Goal: Check status: Check status

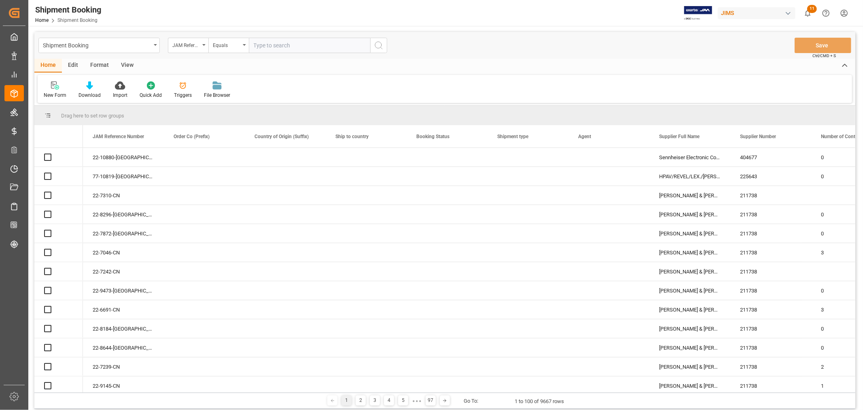
click at [263, 42] on input "text" at bounding box center [309, 45] width 121 height 15
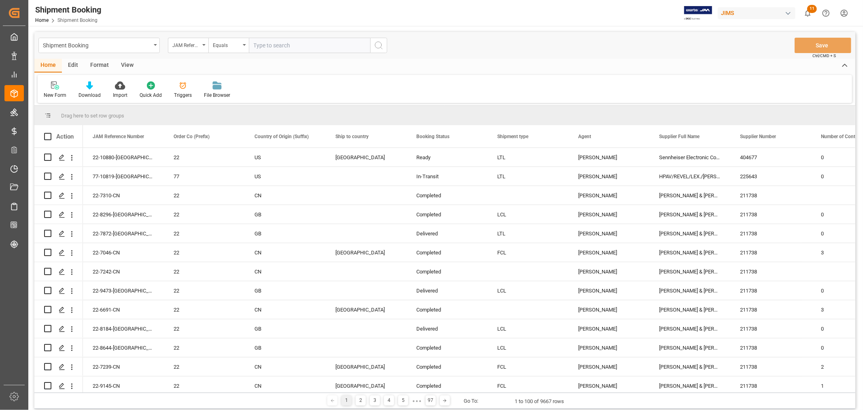
click at [263, 42] on input "text" at bounding box center [309, 45] width 121 height 15
type input "77-9976-CN"
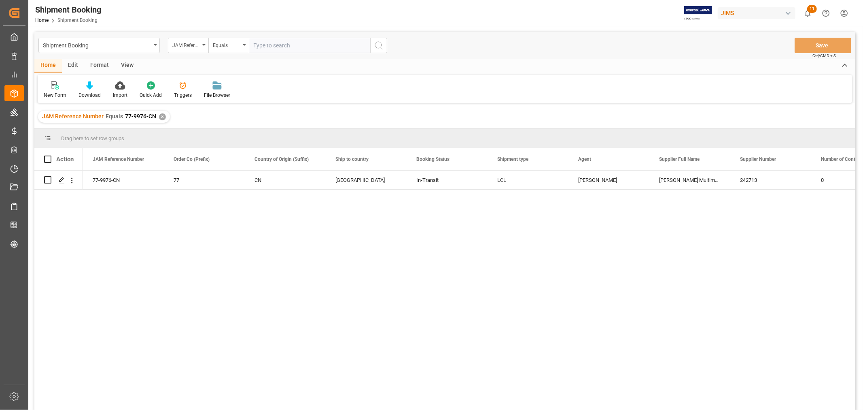
click at [121, 64] on div "View" at bounding box center [127, 66] width 25 height 14
click at [53, 93] on div "Default" at bounding box center [52, 94] width 16 height 7
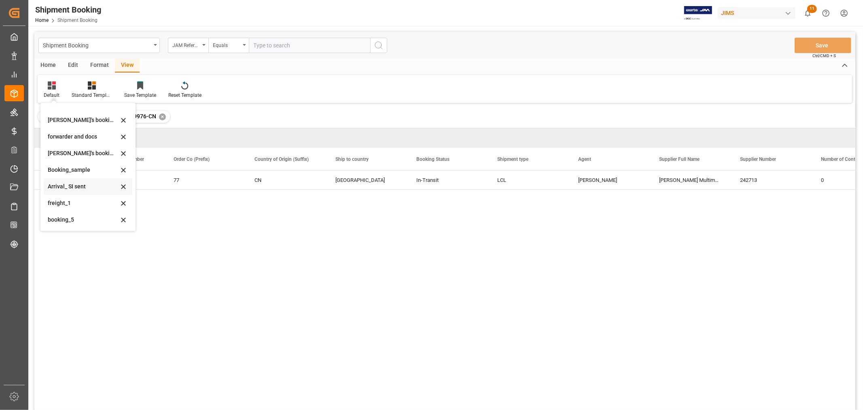
scroll to position [45, 0]
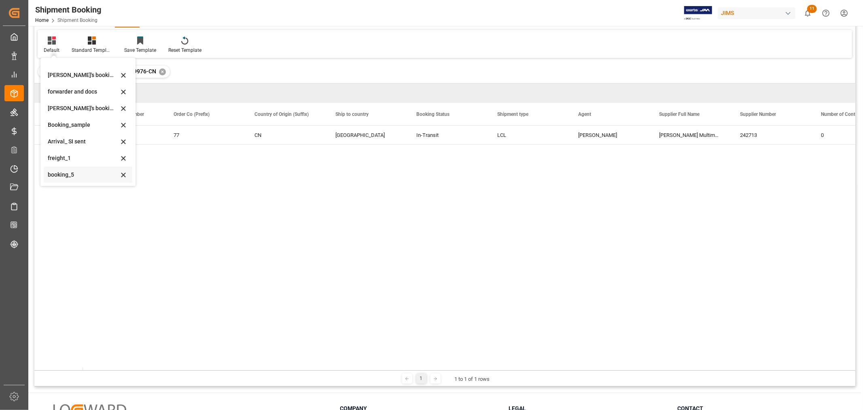
click at [68, 176] on div "booking_5" at bounding box center [83, 174] width 71 height 8
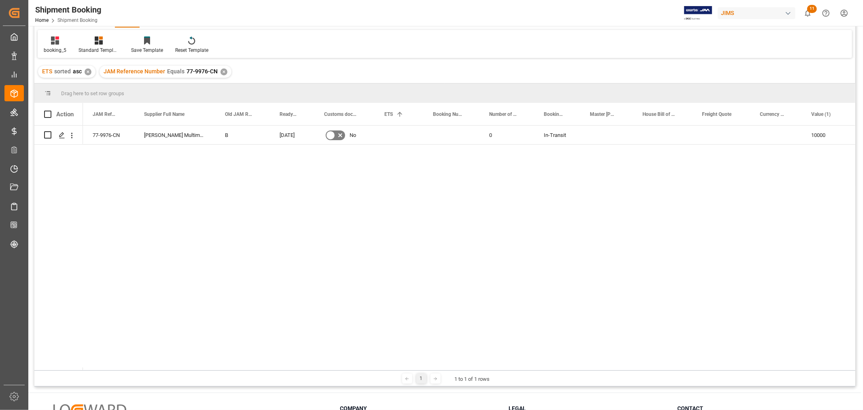
click at [222, 70] on div "✕" at bounding box center [224, 71] width 7 height 7
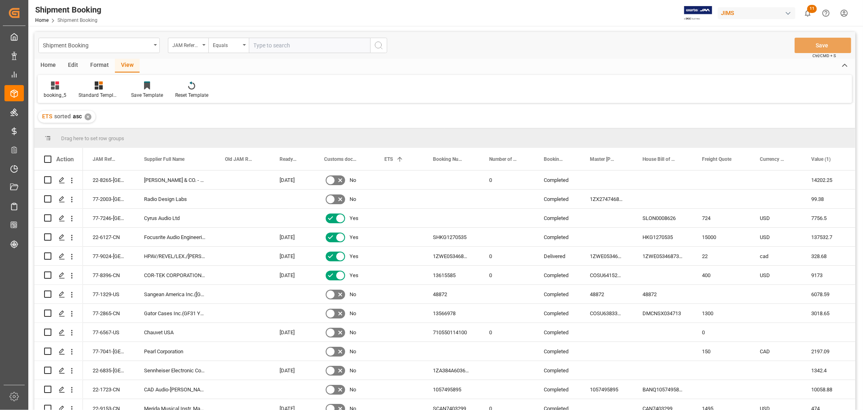
click at [262, 43] on input "text" at bounding box center [309, 45] width 121 height 15
paste input "77-10657-CN"
type input "77-10657-CN"
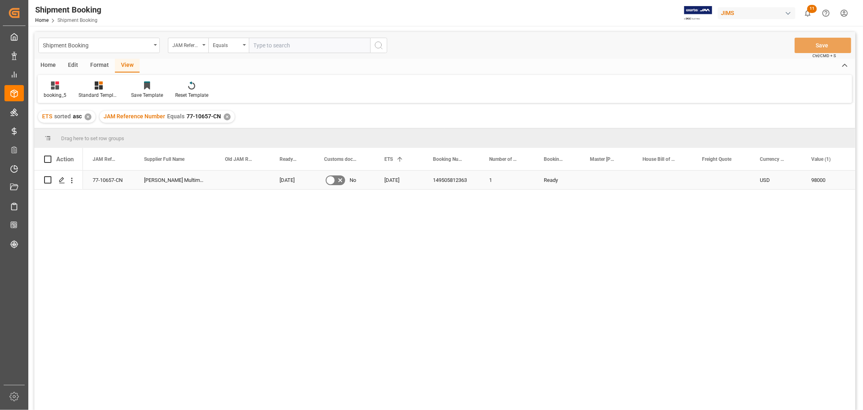
click at [467, 185] on div "149505812363" at bounding box center [451, 179] width 56 height 19
click at [213, 244] on div "[DATE] No [DATE] 149505812363 1 Ready USD 98000 USD FCA CFS warehouse [PERSON_N…" at bounding box center [469, 292] width 772 height 244
click at [225, 113] on div "✕" at bounding box center [227, 116] width 7 height 7
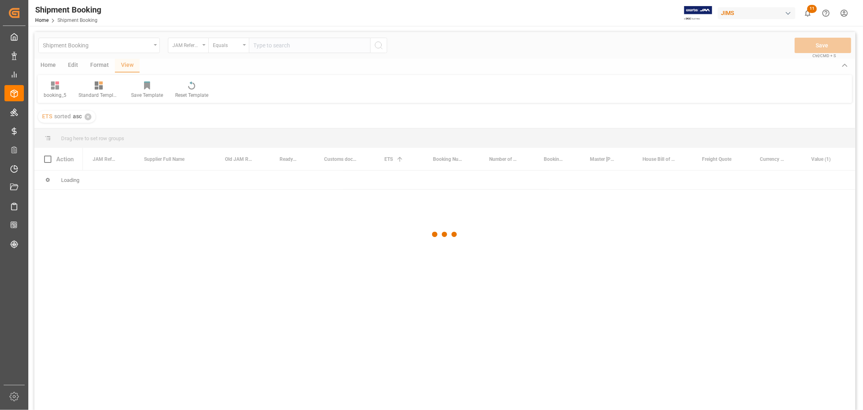
click at [280, 46] on div at bounding box center [444, 234] width 821 height 405
click at [278, 43] on div at bounding box center [444, 234] width 821 height 405
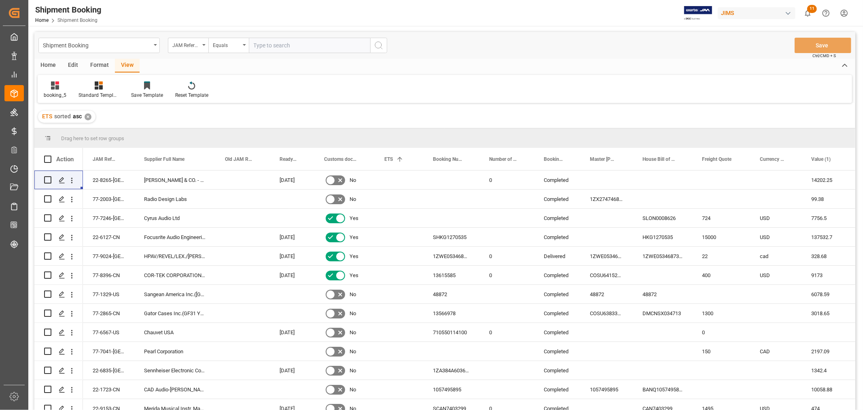
click at [276, 43] on input "text" at bounding box center [309, 45] width 121 height 15
paste input "77-10437-VN"
type input "77-10437-VN"
click at [378, 48] on circle "search button" at bounding box center [378, 45] width 6 height 6
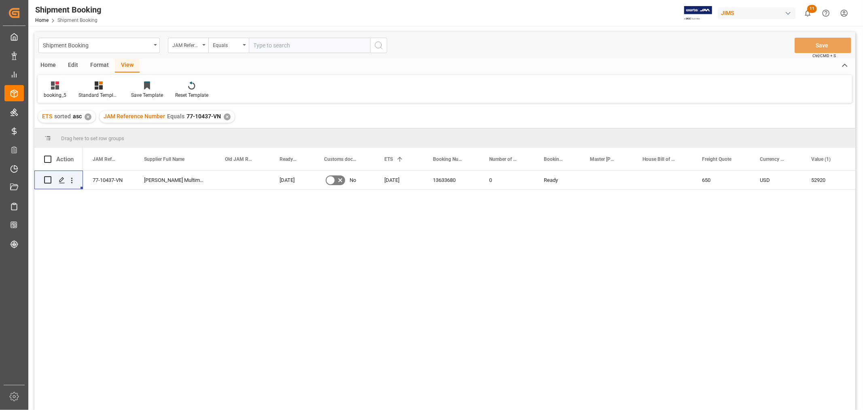
click at [225, 114] on div "✕" at bounding box center [227, 116] width 7 height 7
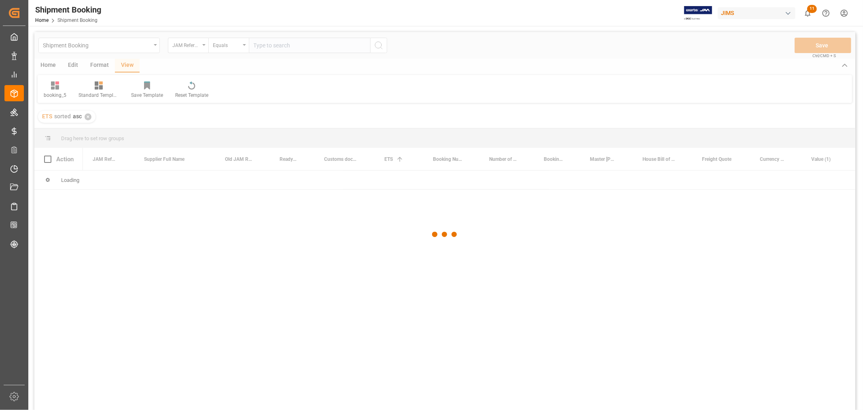
click at [270, 47] on div at bounding box center [444, 234] width 821 height 405
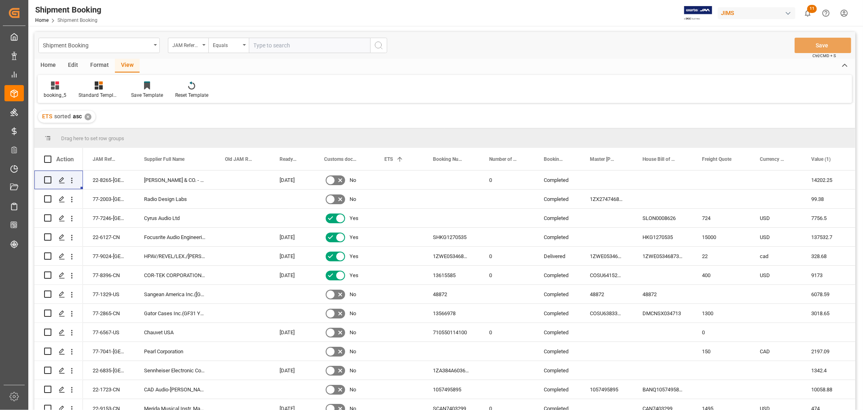
click at [270, 43] on input "text" at bounding box center [309, 45] width 121 height 15
type input "77-10689-[GEOGRAPHIC_DATA]"
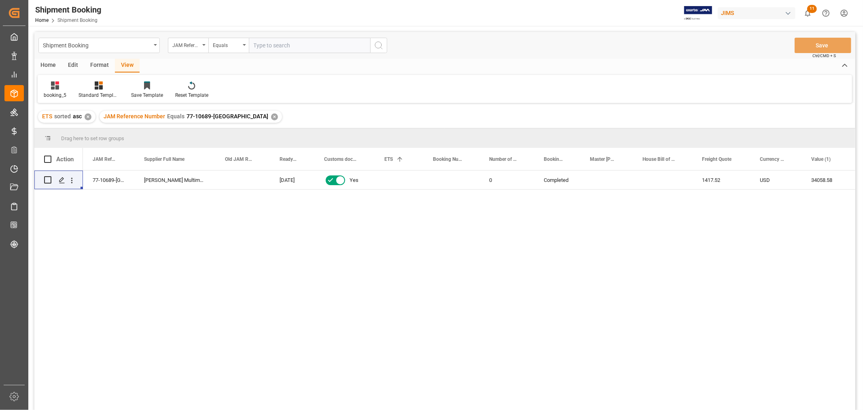
click at [227, 112] on div "JAM Reference Number Equals 77-10689-US ✕" at bounding box center [191, 116] width 182 height 12
click at [271, 115] on div "✕" at bounding box center [274, 116] width 7 height 7
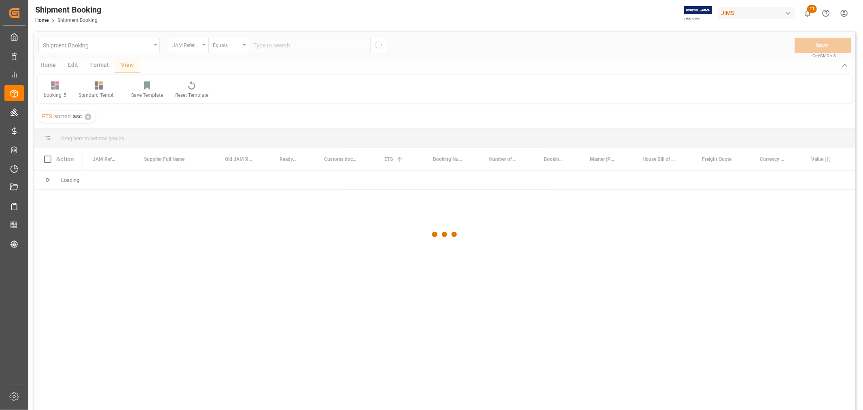
click at [260, 46] on div at bounding box center [444, 234] width 821 height 405
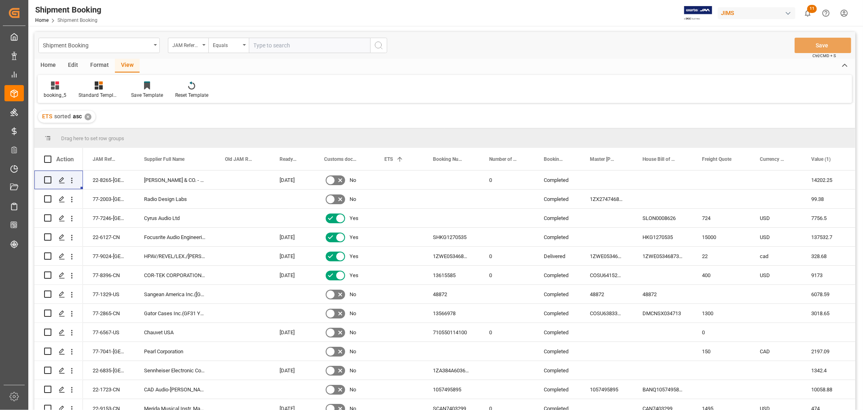
click at [260, 46] on input "text" at bounding box center [309, 45] width 121 height 15
paste input "77-9976-CN"
type input "77-9976-CN"
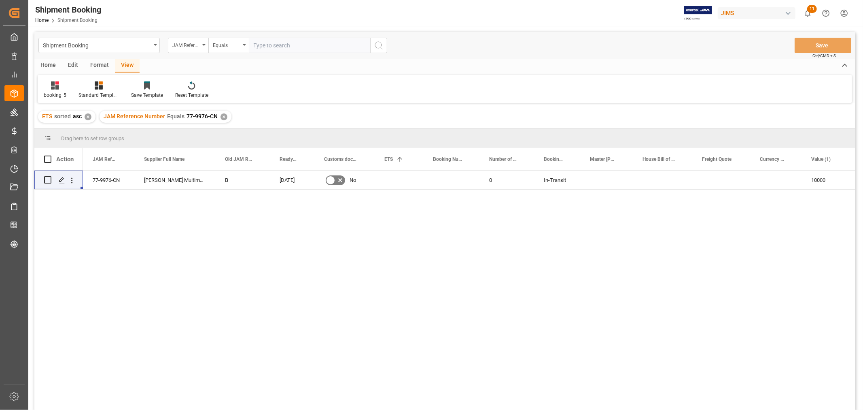
click at [221, 119] on div "✕" at bounding box center [224, 116] width 7 height 7
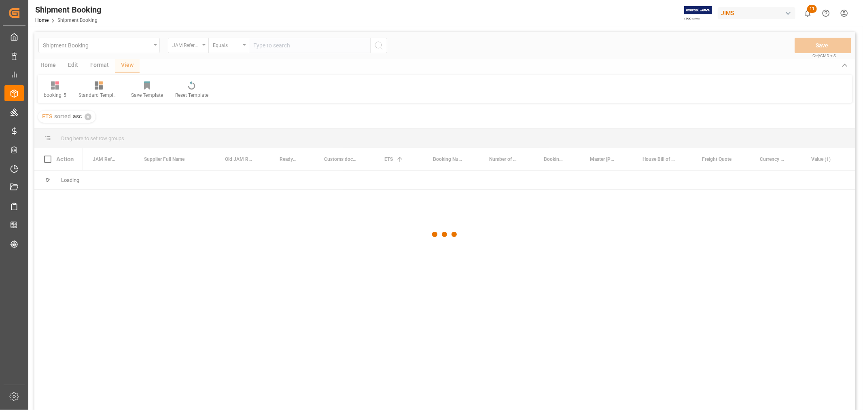
click at [260, 44] on div at bounding box center [444, 234] width 821 height 405
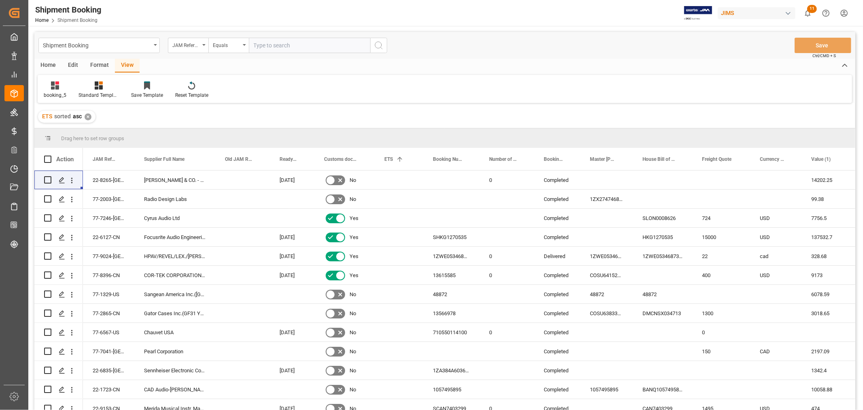
click at [260, 44] on input "text" at bounding box center [309, 45] width 121 height 15
paste input "77-9993-CN"
type input "77-9993-CN"
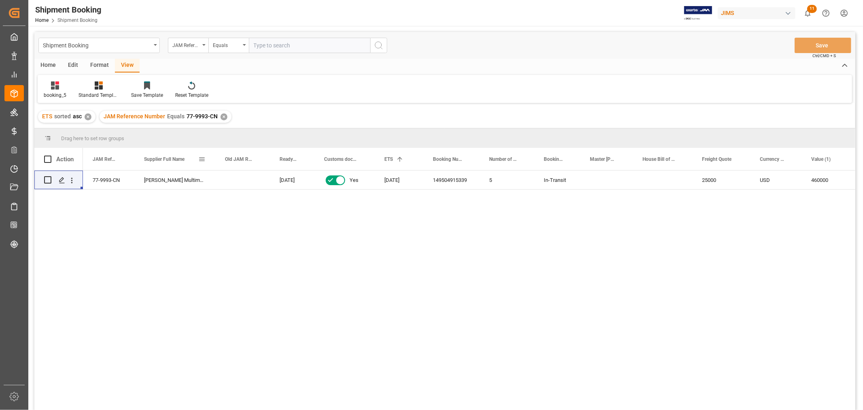
click at [202, 161] on span at bounding box center [201, 158] width 7 height 7
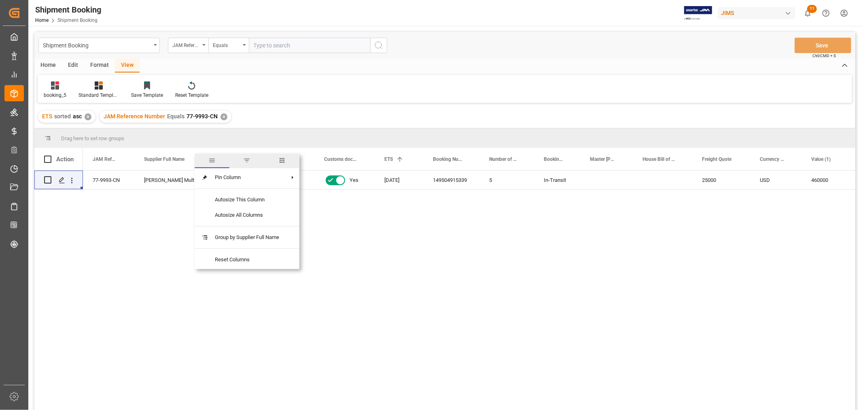
click at [284, 160] on span "columns" at bounding box center [281, 160] width 7 height 7
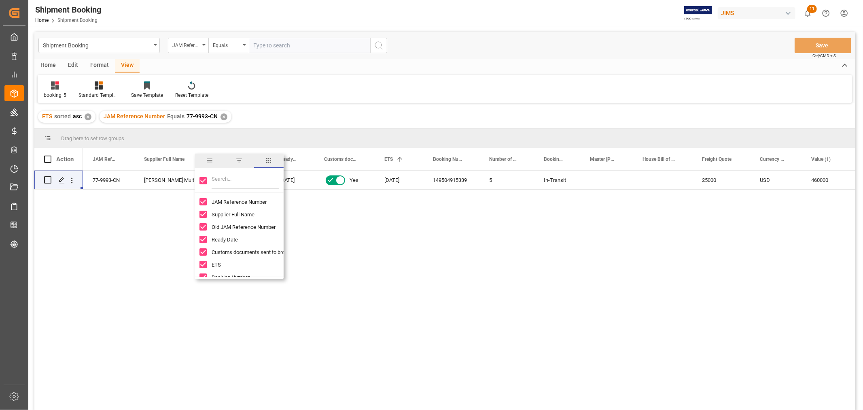
click at [205, 182] on input "Toggle Select All Columns" at bounding box center [202, 180] width 7 height 7
checkbox input "false"
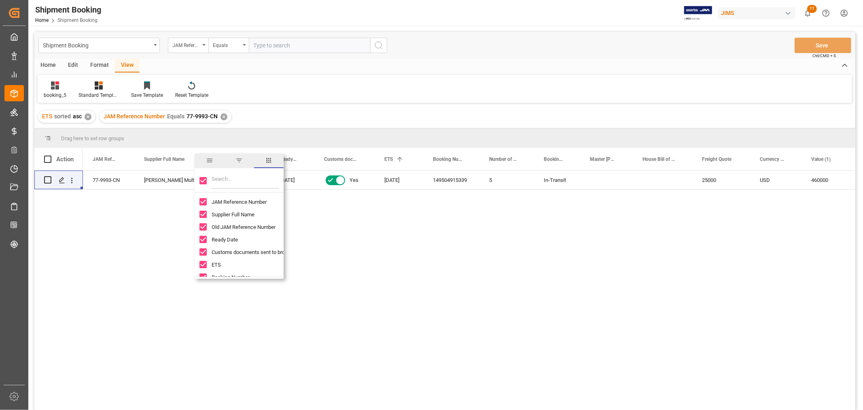
checkbox input "false"
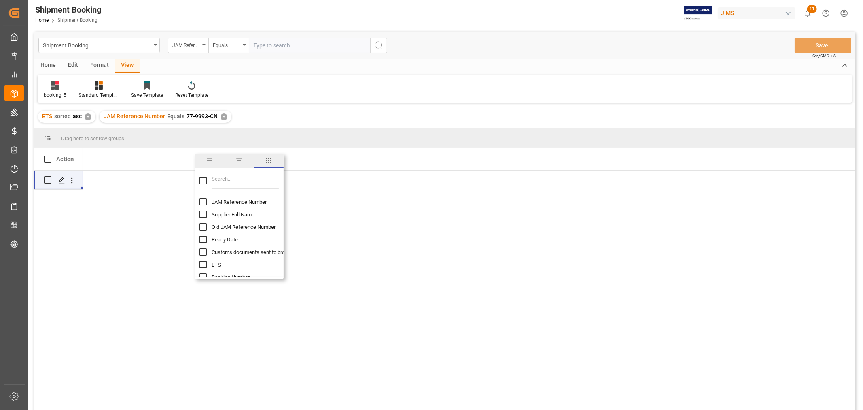
click at [205, 202] on input "JAM Reference Number column toggle visibility (hidden)" at bounding box center [202, 201] width 7 height 7
checkbox input "true"
checkbox input "false"
click at [221, 181] on input "Filter Columns Input" at bounding box center [245, 180] width 67 height 16
type input "custom"
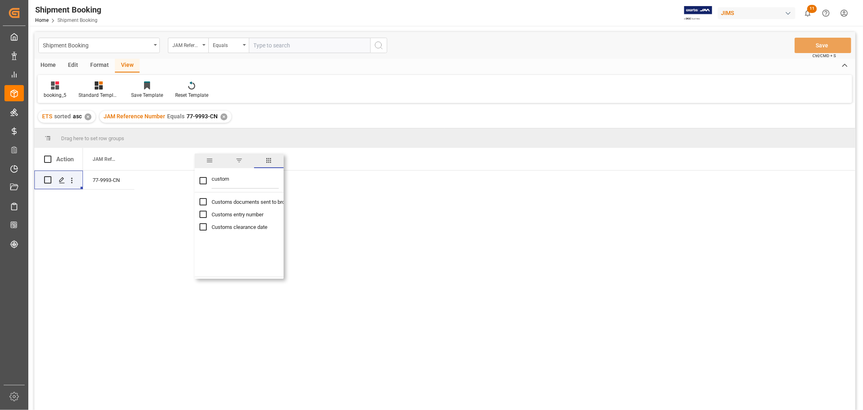
click at [205, 212] on input "Customs entry number column toggle visibility (hidden)" at bounding box center [202, 213] width 7 height 7
checkbox input "true"
checkbox input "false"
click at [219, 338] on div "77-9993-CN 13391-69274245-6" at bounding box center [469, 292] width 772 height 244
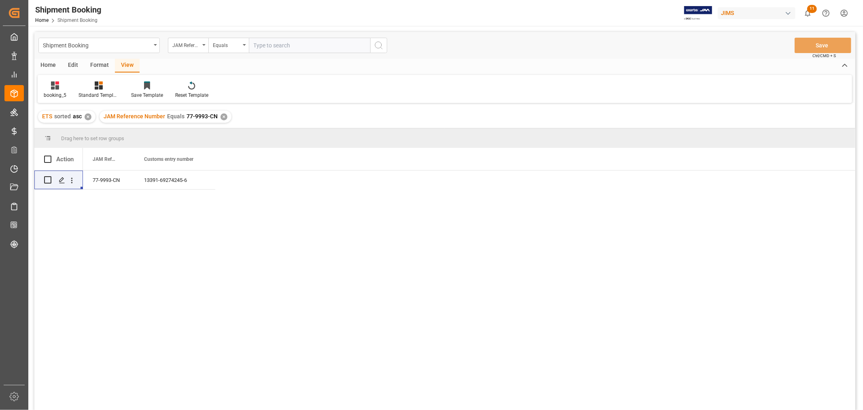
click at [221, 117] on div "✕" at bounding box center [224, 116] width 7 height 7
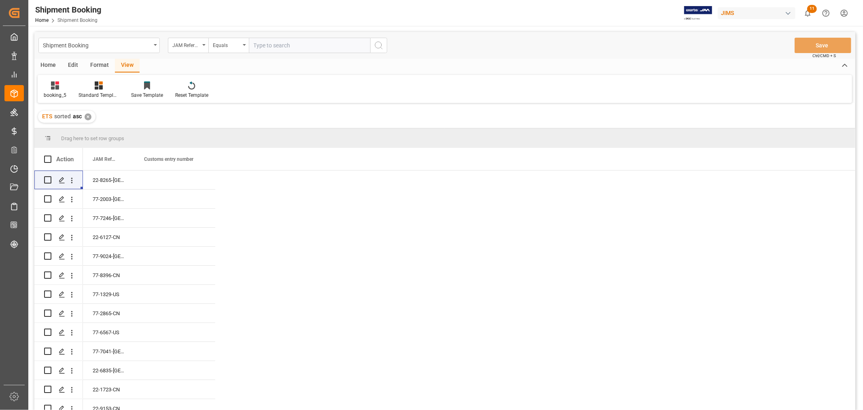
click at [261, 45] on input "text" at bounding box center [309, 45] width 121 height 15
paste input "77-9648-VN"
type input "77-9648-VN"
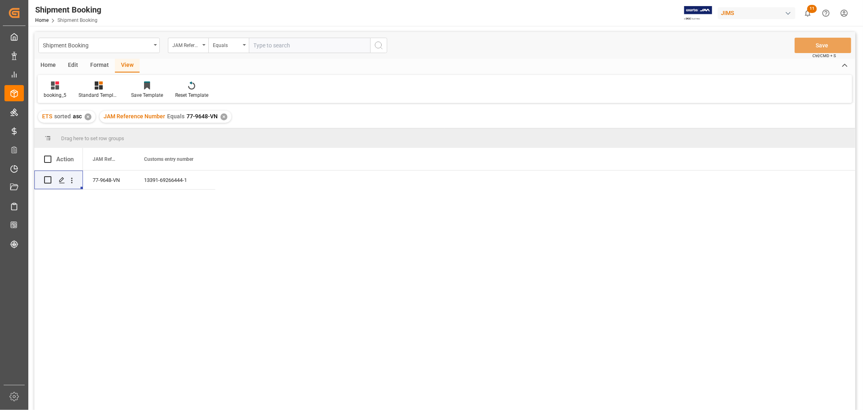
click at [182, 288] on div "77-9648-VN 13391-69266444-1" at bounding box center [469, 292] width 772 height 244
click at [221, 117] on div "✕" at bounding box center [224, 116] width 7 height 7
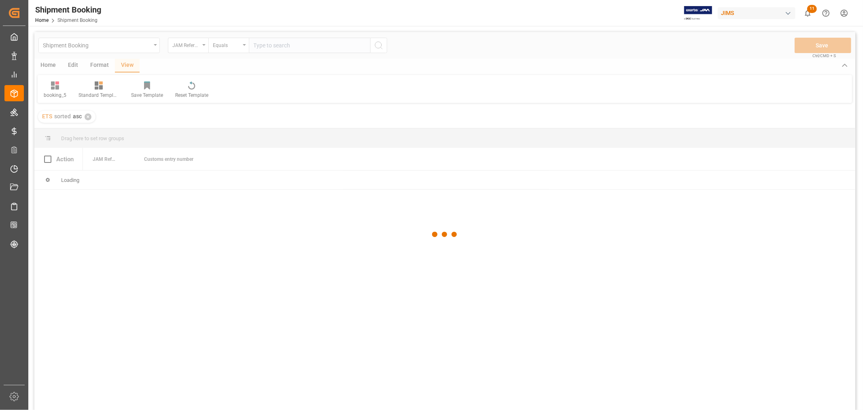
click at [268, 43] on div at bounding box center [444, 234] width 821 height 405
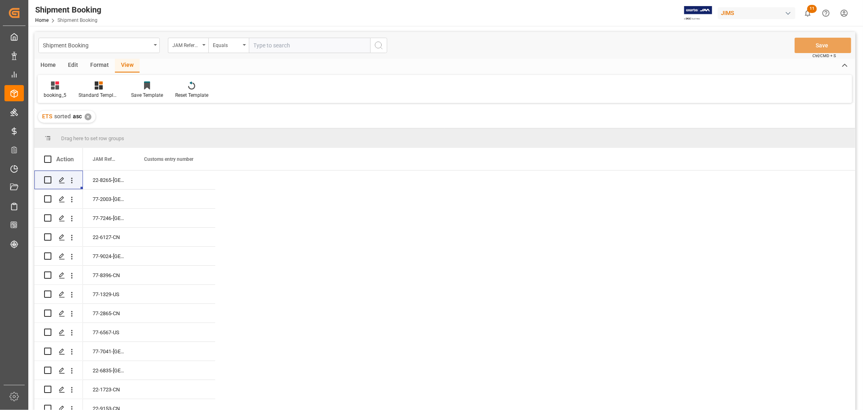
click at [265, 44] on input "text" at bounding box center [309, 45] width 121 height 15
type input "77-10432-cn"
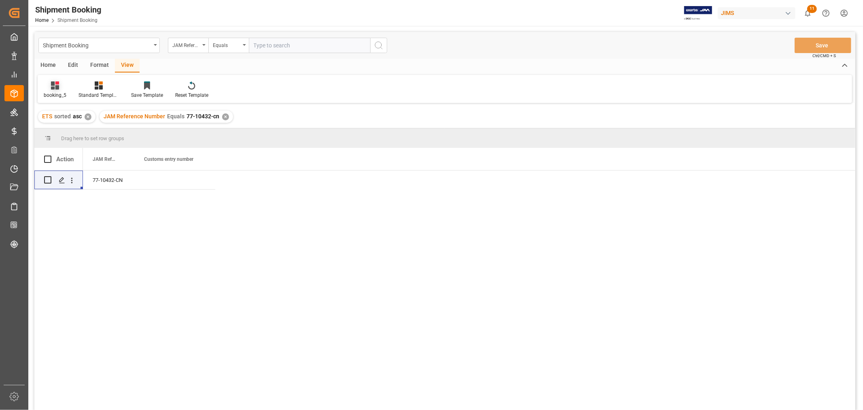
click at [54, 90] on div "booking_5" at bounding box center [55, 90] width 35 height 18
click at [67, 216] on div "booking_5" at bounding box center [84, 219] width 71 height 8
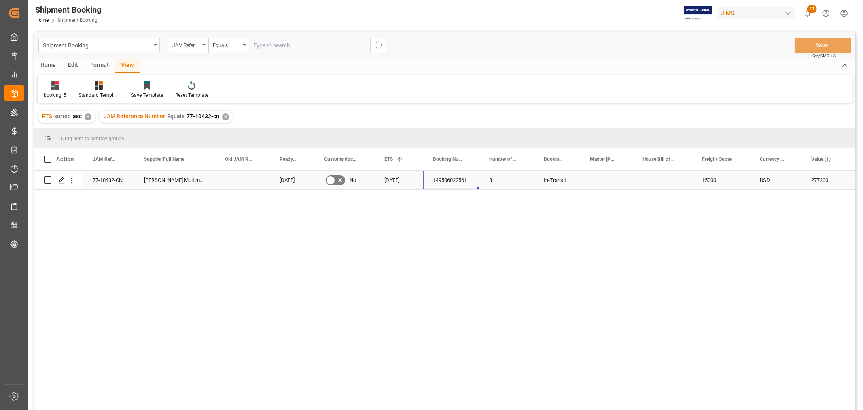
click at [452, 183] on div "149506022561" at bounding box center [451, 179] width 56 height 19
click at [114, 180] on div "77-10432-CN" at bounding box center [108, 179] width 51 height 19
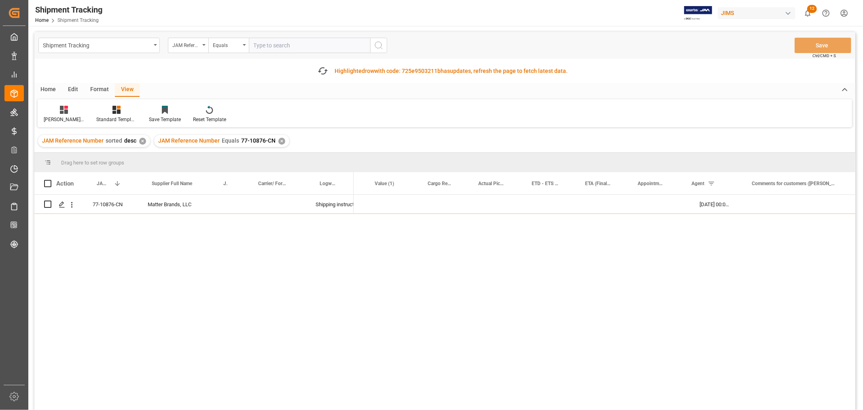
scroll to position [0, 272]
click at [149, 38] on div "Shipment Tracking" at bounding box center [98, 45] width 121 height 15
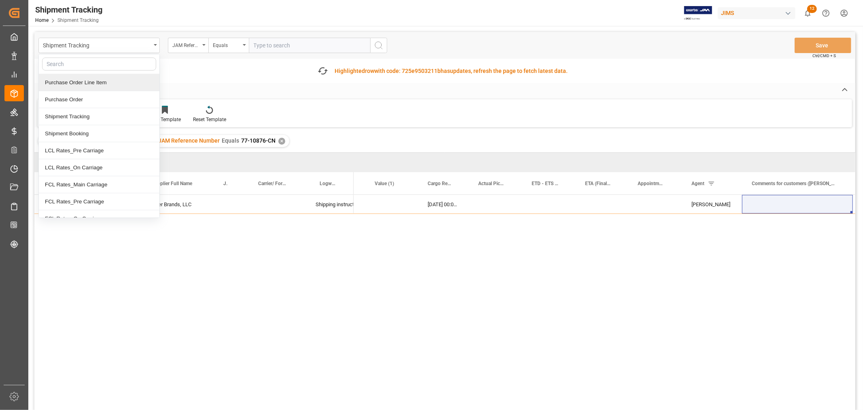
click at [83, 83] on div "Purchase Order Line Item" at bounding box center [99, 82] width 121 height 17
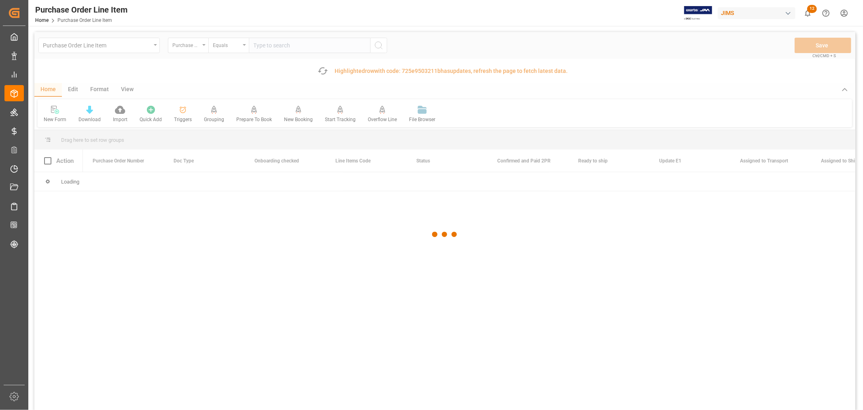
click at [185, 47] on div at bounding box center [444, 234] width 821 height 405
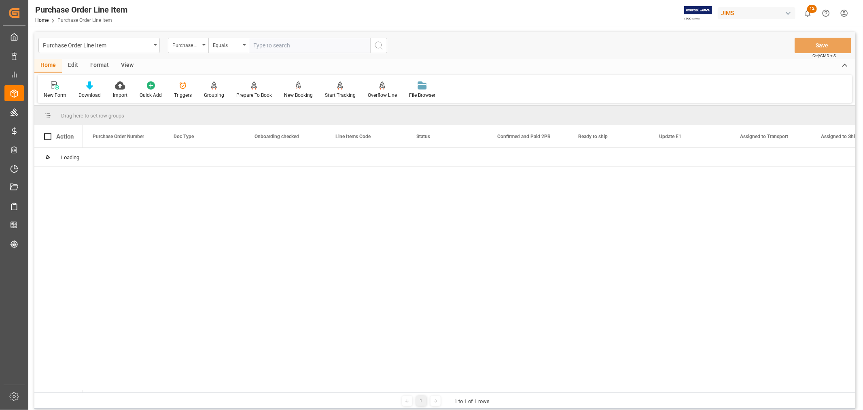
click at [186, 45] on div "Purchase Order Number" at bounding box center [186, 44] width 28 height 9
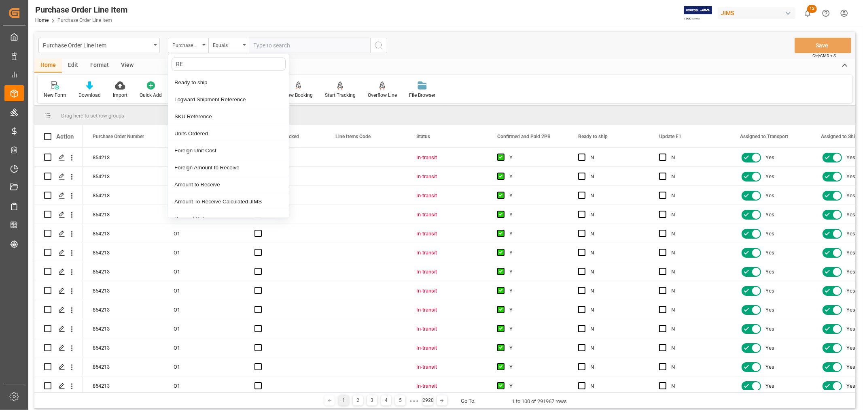
type input "REF"
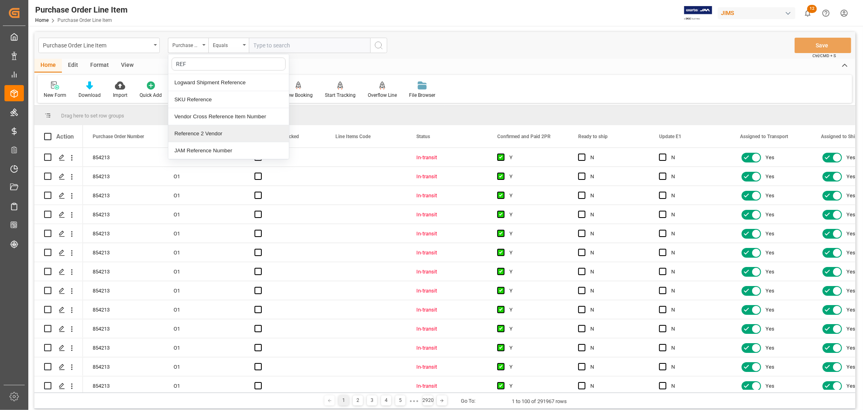
click at [199, 133] on div "Reference 2 Vendor" at bounding box center [228, 133] width 121 height 17
click at [250, 43] on input "text" at bounding box center [309, 45] width 121 height 15
paste input "77-10277-US"
type input "77-10277-US"
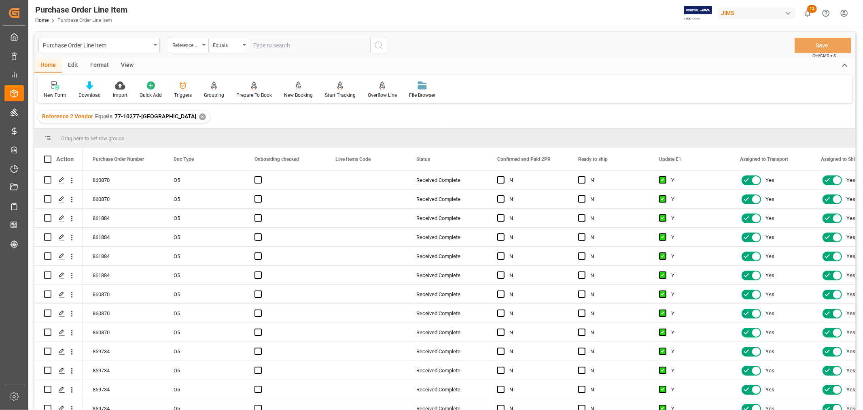
click at [123, 63] on div "View" at bounding box center [127, 66] width 25 height 14
click at [47, 93] on div "Default" at bounding box center [52, 94] width 16 height 7
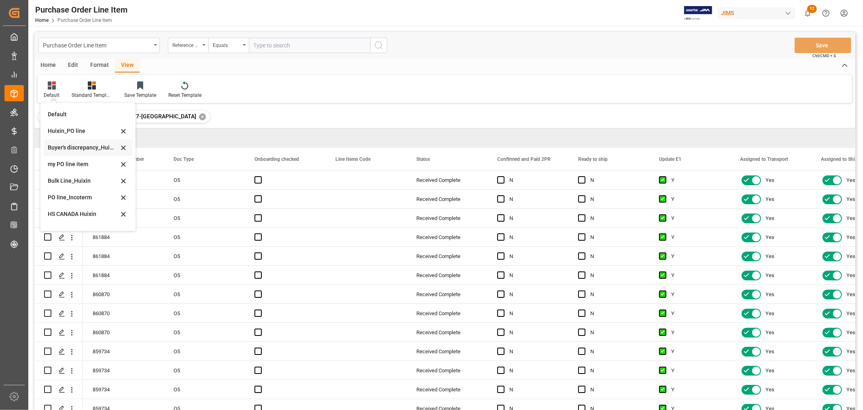
click at [71, 146] on div "Buyer's discrepancy_Huixin" at bounding box center [83, 147] width 71 height 8
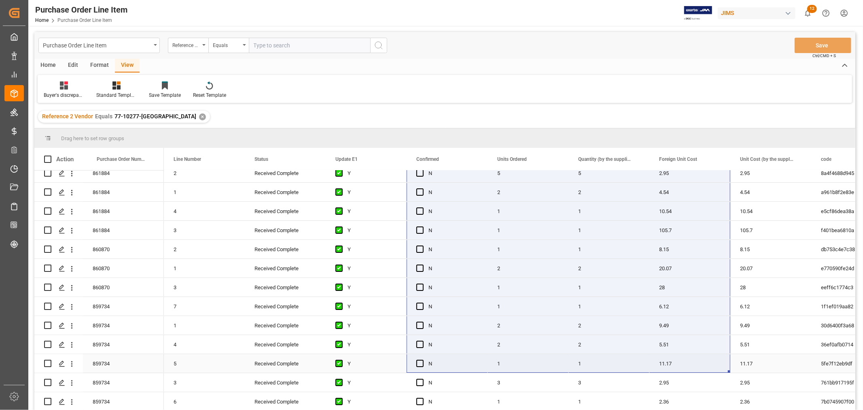
scroll to position [65, 0]
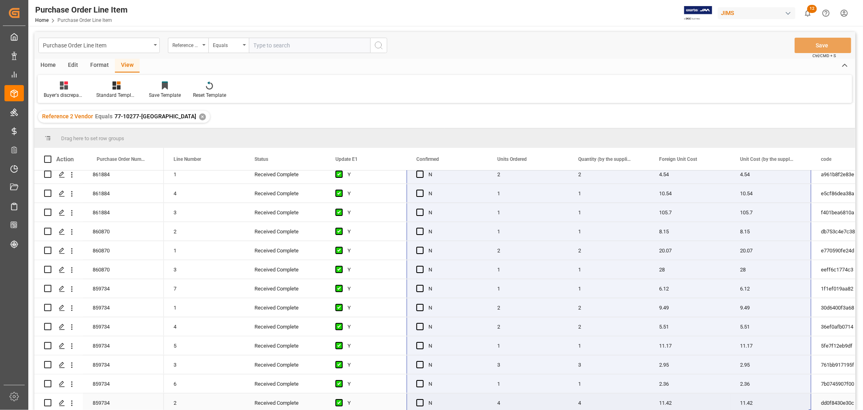
drag, startPoint x: 484, startPoint y: 176, endPoint x: 753, endPoint y: 407, distance: 353.8
click at [199, 115] on div "✕" at bounding box center [202, 116] width 7 height 7
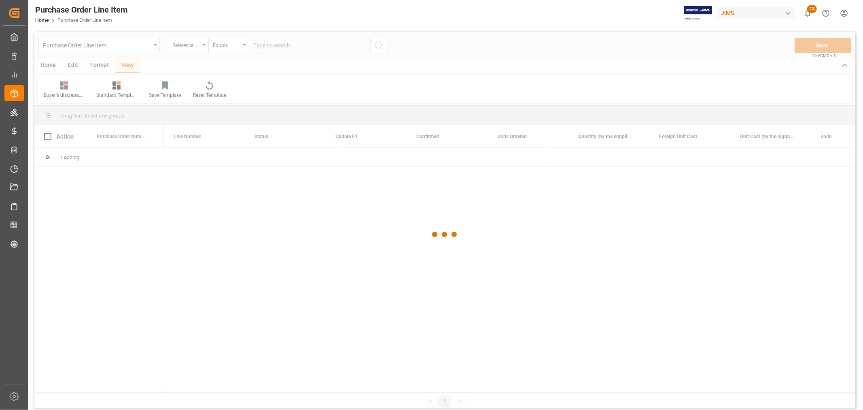
click at [279, 43] on div at bounding box center [444, 234] width 821 height 405
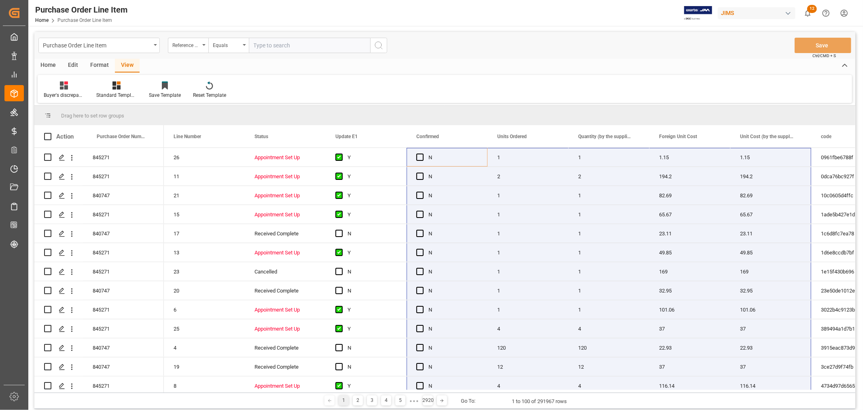
click at [277, 43] on input "text" at bounding box center [309, 45] width 121 height 15
paste input "7"
click at [302, 41] on input "text" at bounding box center [309, 45] width 121 height 15
type input "77-10689-[GEOGRAPHIC_DATA]"
